Goal: Navigation & Orientation: Find specific page/section

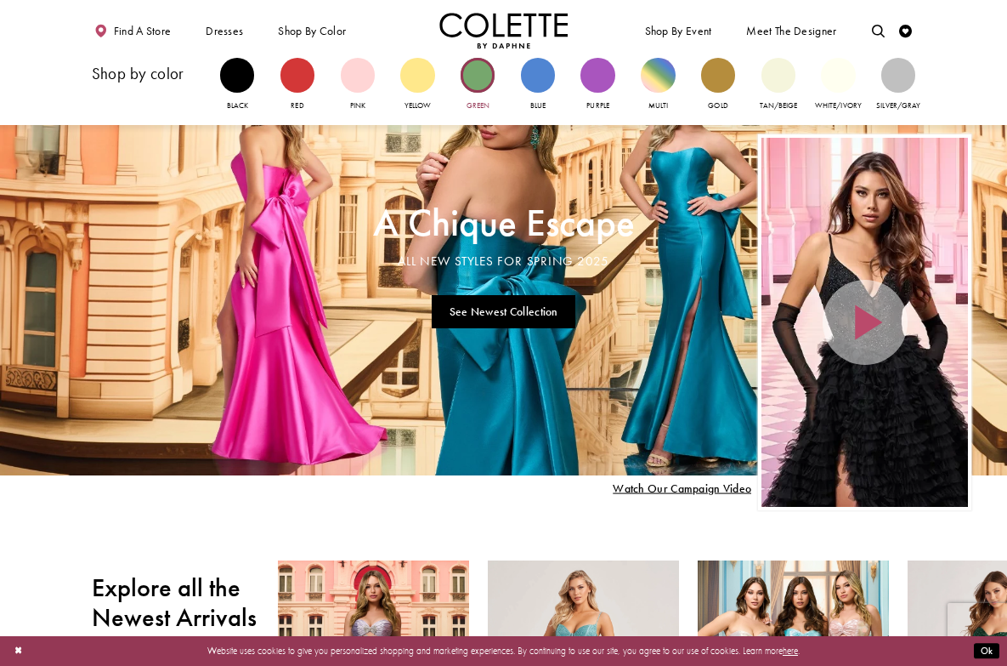
click at [479, 73] on div "Primary block" at bounding box center [478, 75] width 34 height 34
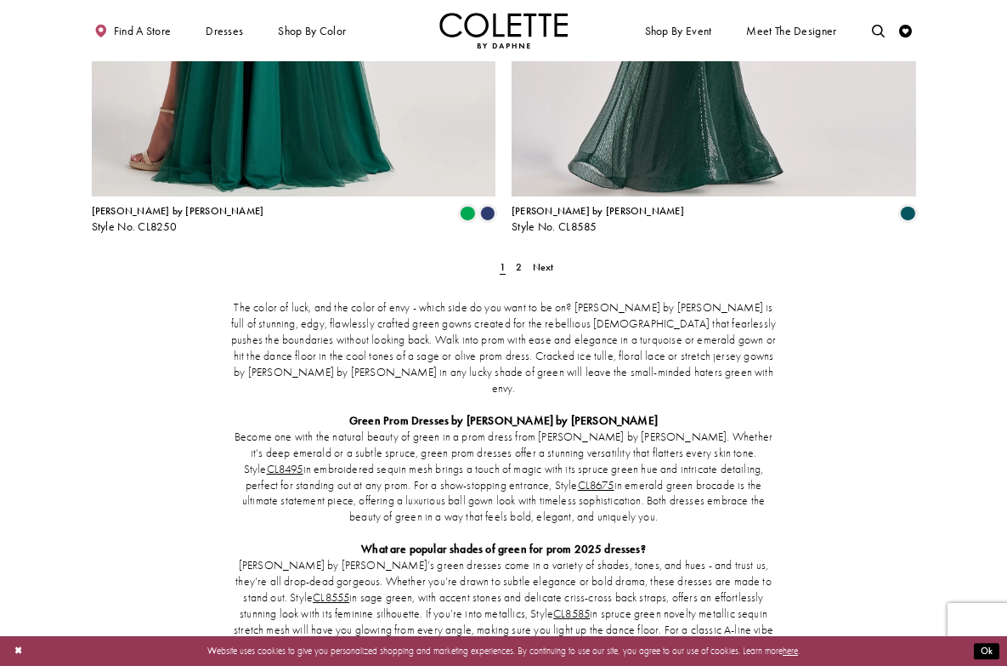
scroll to position [2424, 0]
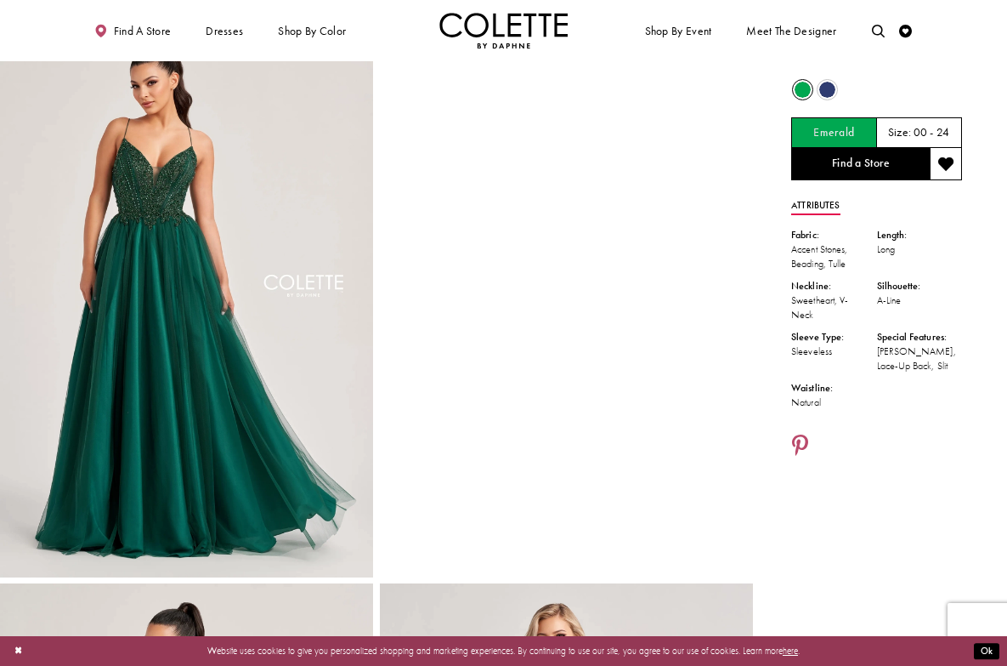
scroll to position [42, 0]
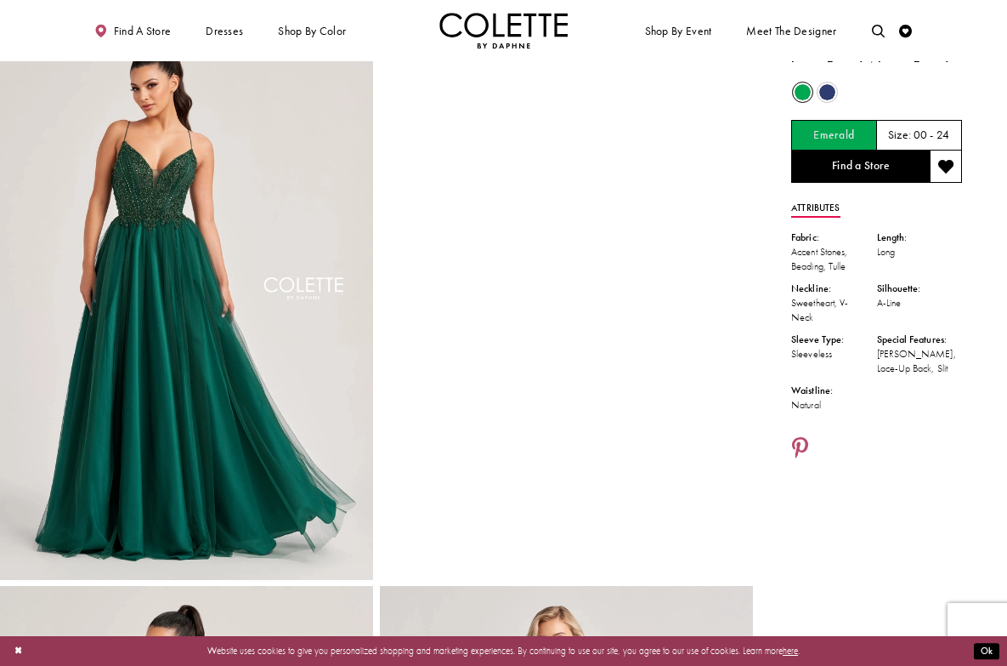
click at [831, 91] on span "Product color controls state depends on size chosen" at bounding box center [827, 92] width 16 height 16
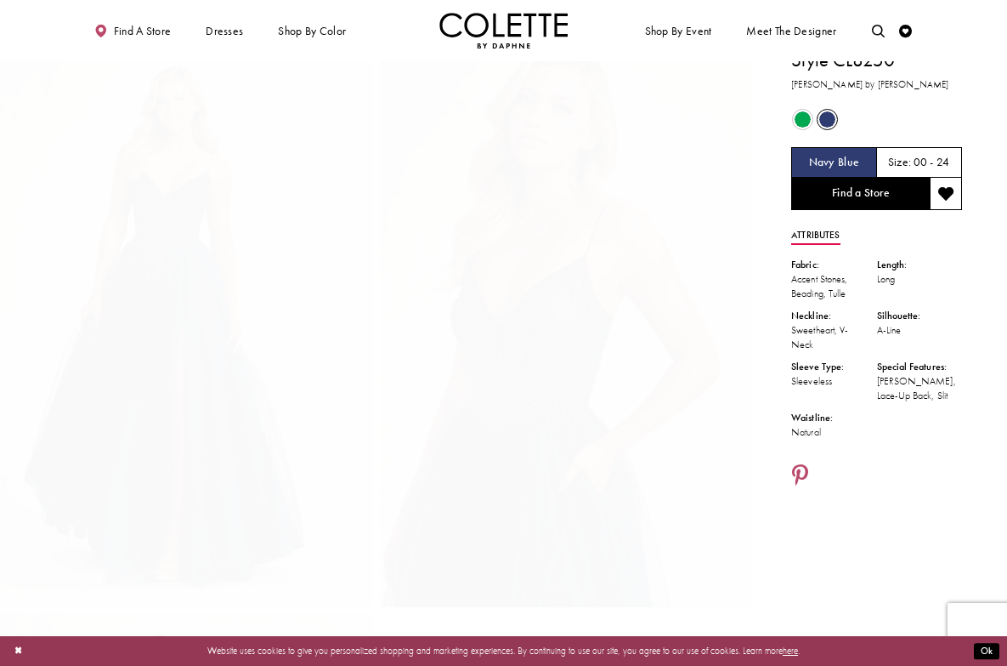
scroll to position [0, 0]
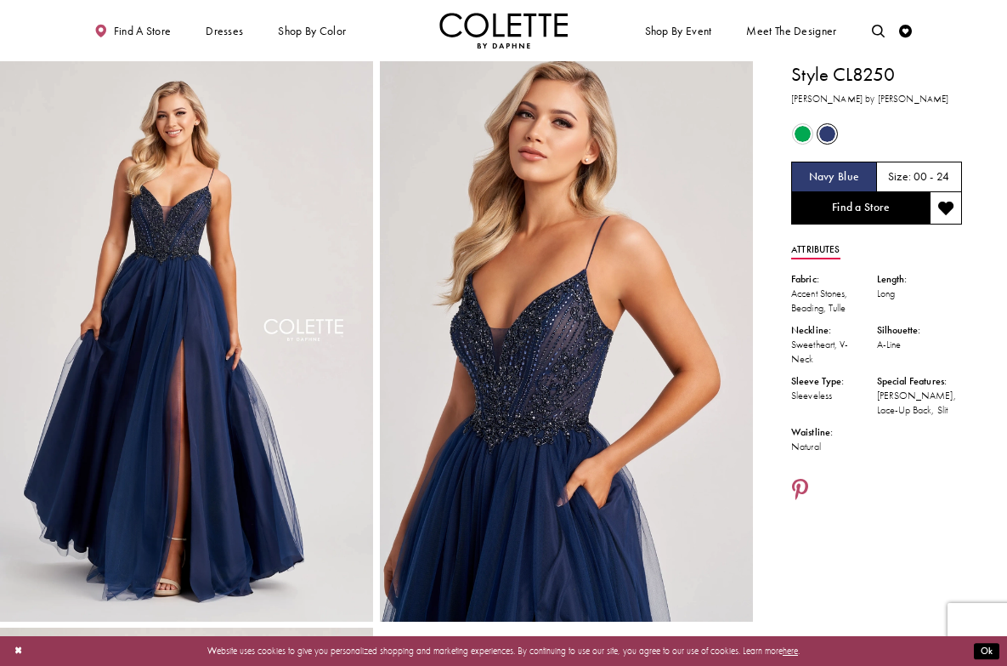
click at [803, 133] on span "Product color controls state depends on size chosen" at bounding box center [803, 134] width 16 height 16
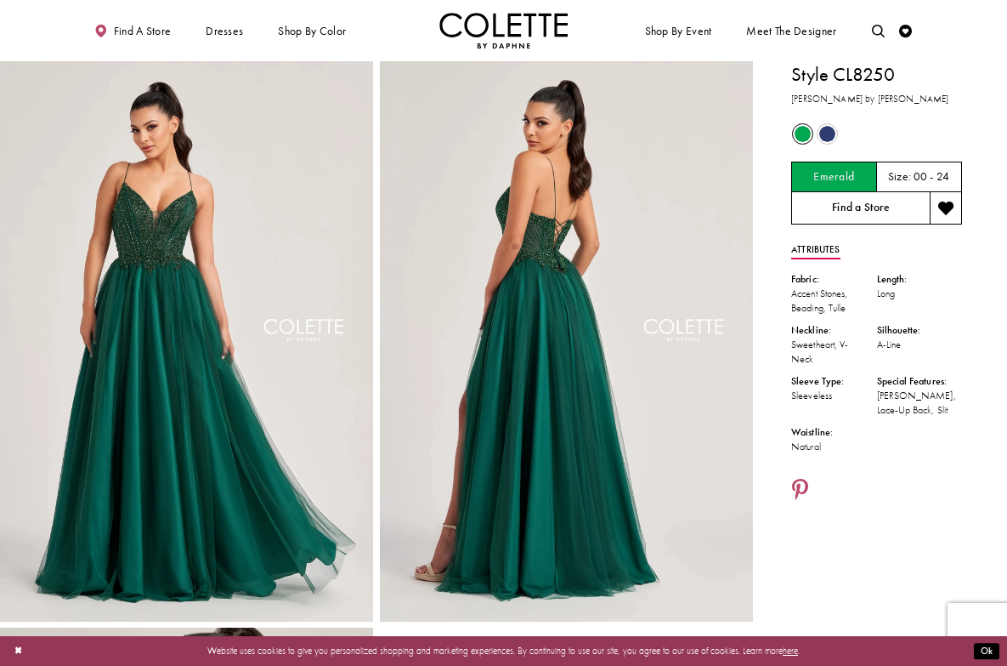
click at [870, 211] on link "Find a Store" at bounding box center [860, 208] width 139 height 32
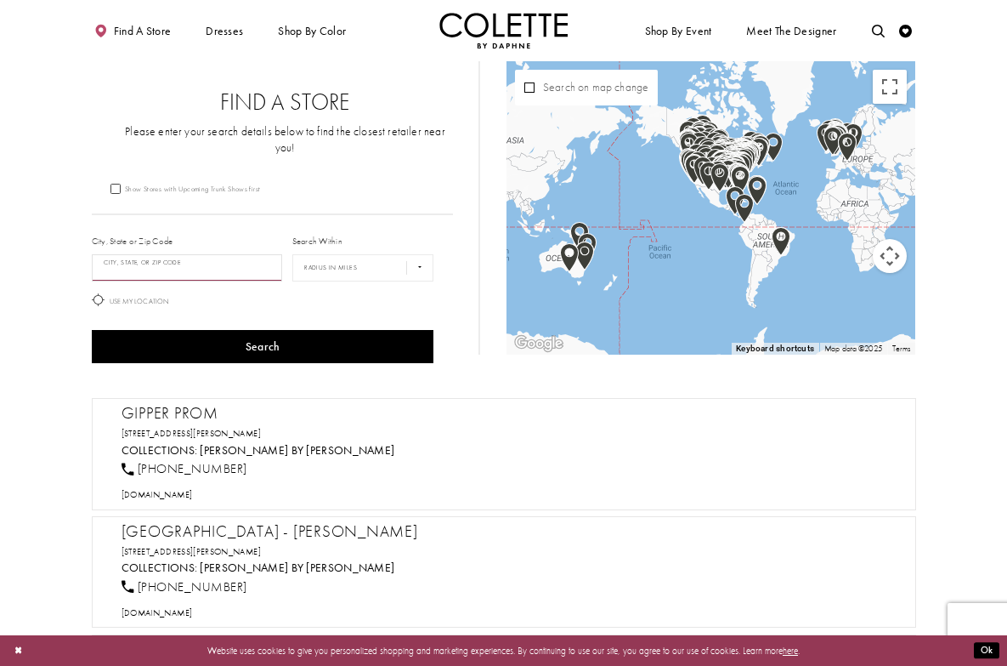
click at [152, 254] on input "City, State, or ZIP Code" at bounding box center [187, 267] width 191 height 27
click at [142, 254] on input "City, State, or ZIP Code" at bounding box center [187, 267] width 191 height 27
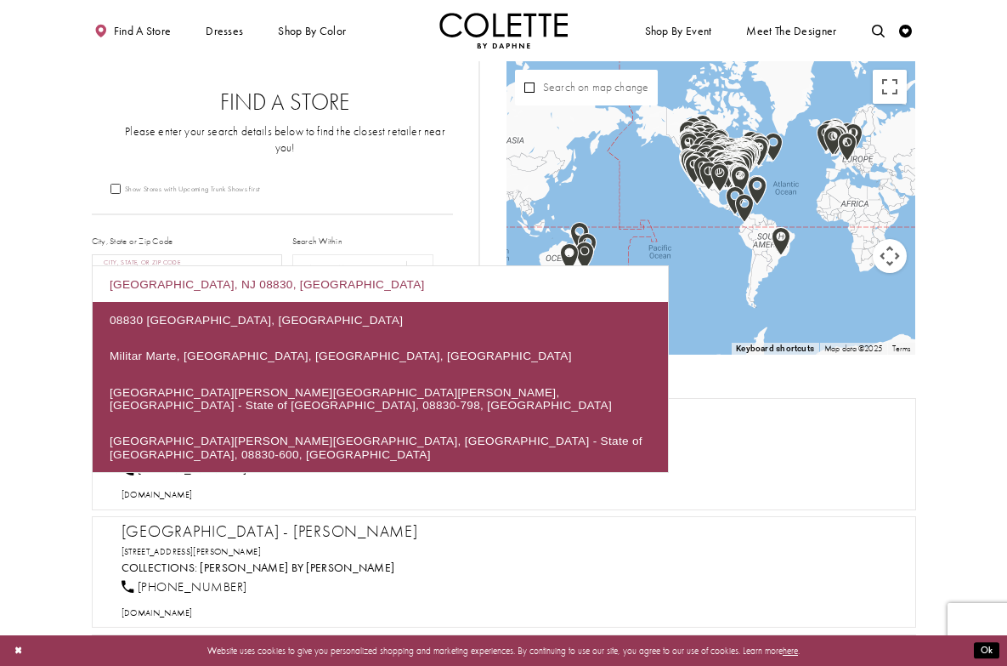
click at [174, 279] on div "Iselin, NJ 08830, USA" at bounding box center [380, 284] width 575 height 36
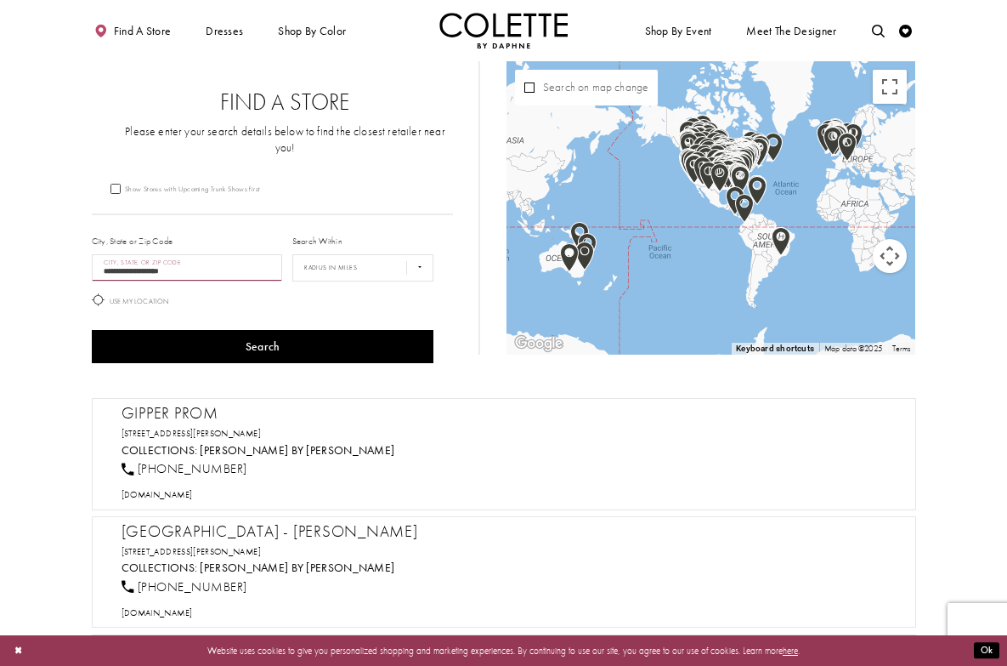
type input "**********"
click at [414, 254] on select "**** ** *** *** ***" at bounding box center [363, 267] width 142 height 27
select select "*****"
click at [292, 254] on select "**** ** *** *** ***" at bounding box center [363, 267] width 142 height 27
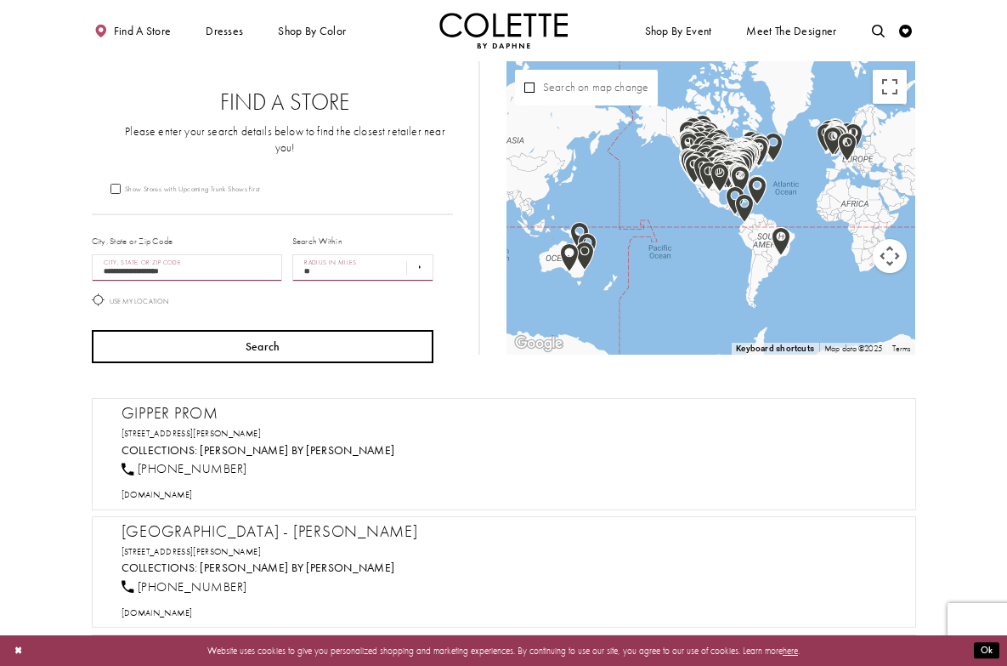
click at [263, 330] on button "Search" at bounding box center [263, 346] width 343 height 33
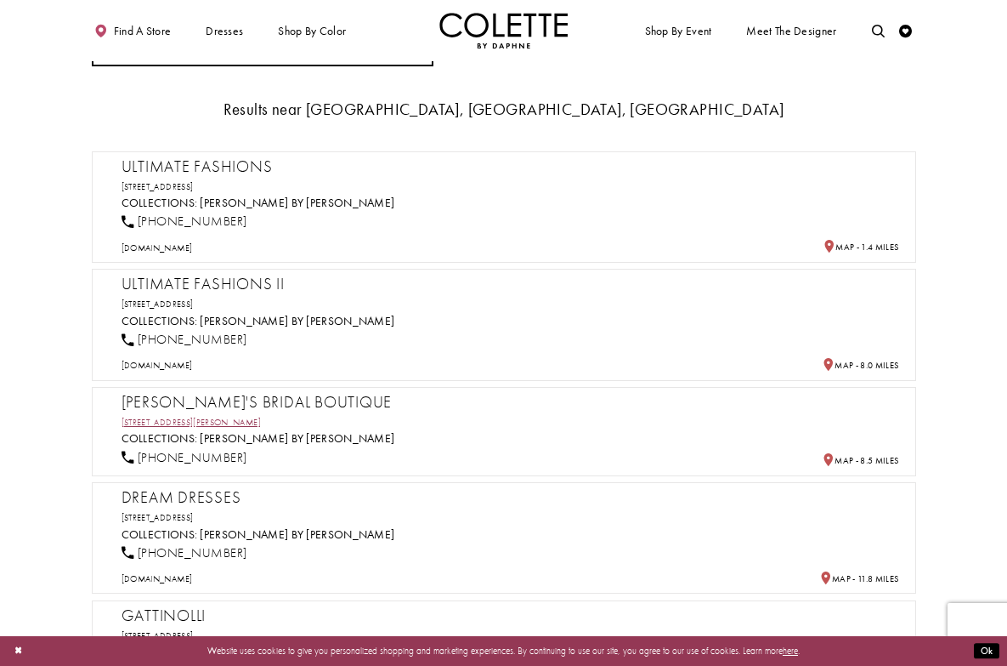
scroll to position [321, 0]
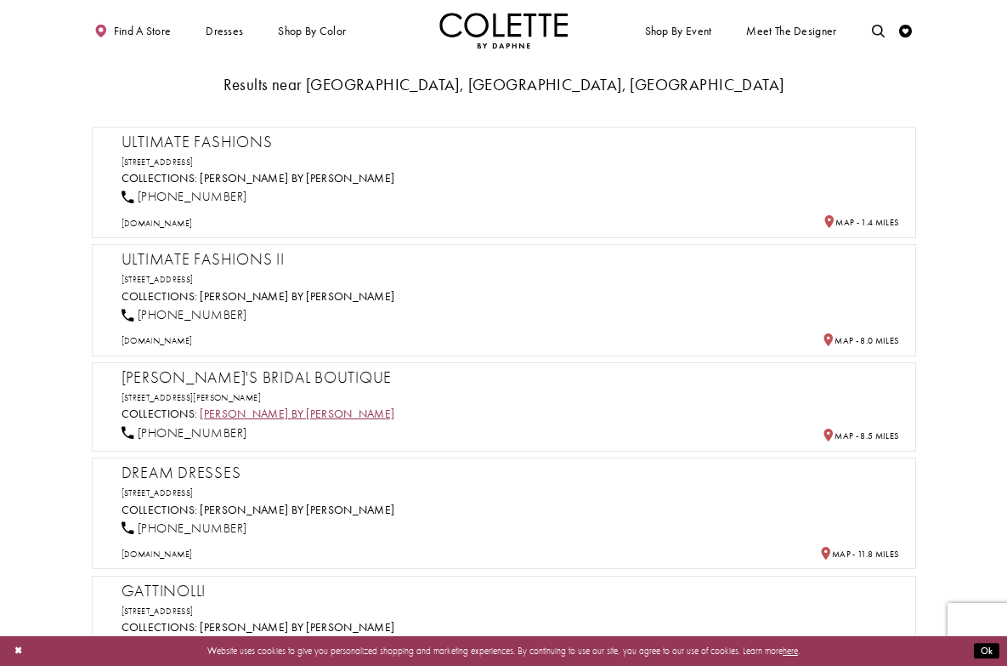
click at [275, 406] on link "[PERSON_NAME] by [PERSON_NAME]" at bounding box center [297, 413] width 195 height 14
click at [255, 392] on link "1131 Elizabeth Ave, Elizabeth, NJ 07201, USA" at bounding box center [191, 397] width 139 height 11
click at [194, 487] on link "3058 U.S 9 SOUTH, Old Bridge, NJ 08857, USA" at bounding box center [158, 492] width 72 height 11
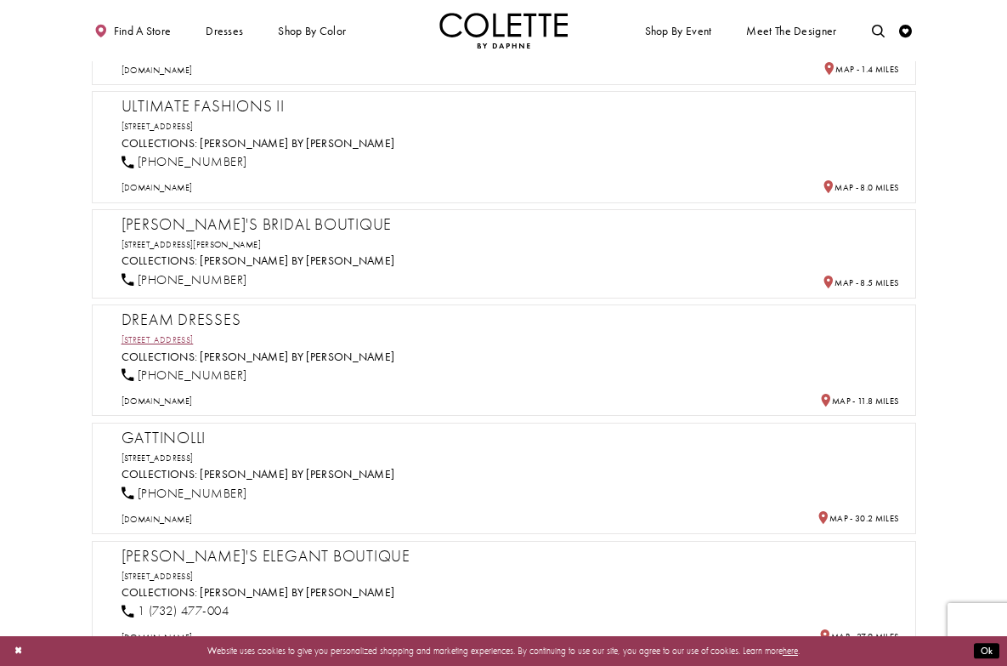
scroll to position [475, 0]
click at [194, 451] on link "256 E Ridgewood Ave, Ridgewood, NJ 07450, USA" at bounding box center [158, 456] width 72 height 11
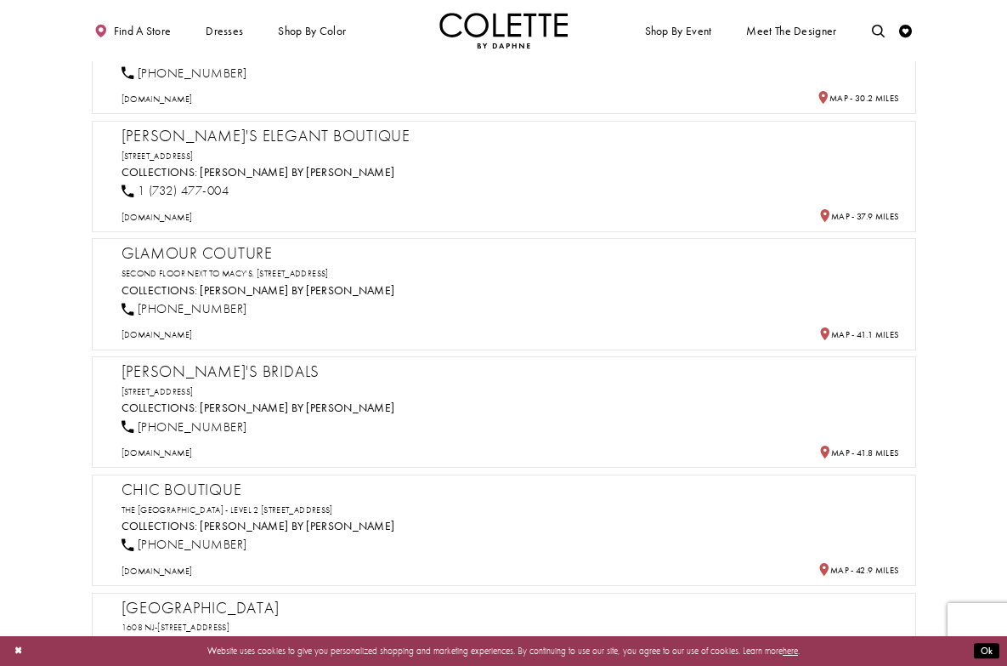
scroll to position [899, 0]
